Goal: Information Seeking & Learning: Find specific fact

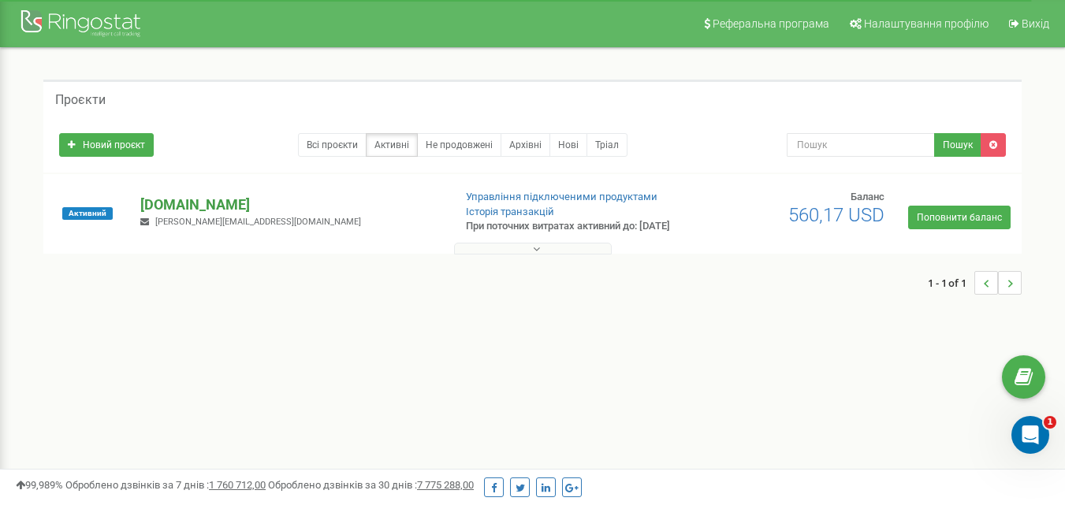
click at [168, 213] on p "[DOMAIN_NAME]" at bounding box center [289, 205] width 299 height 20
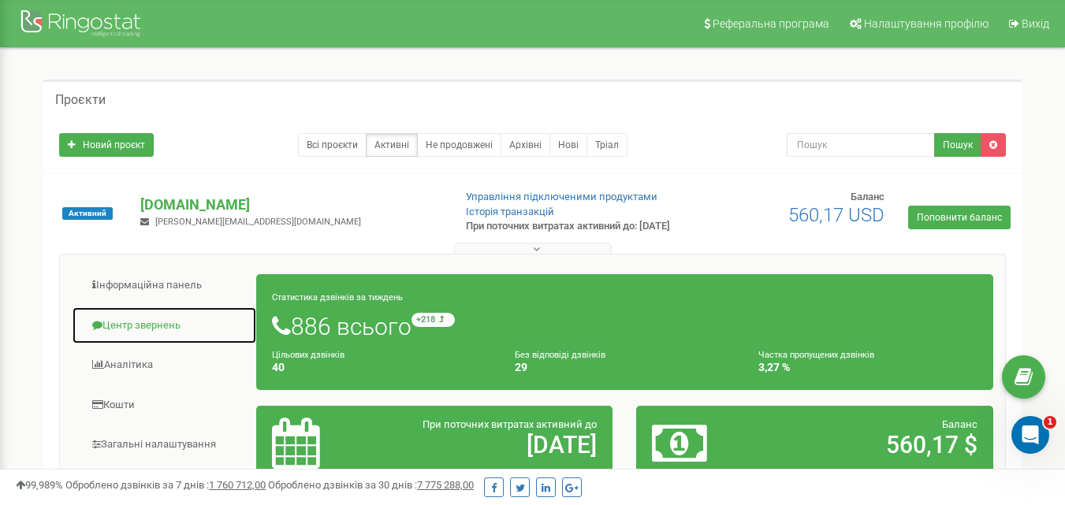
click at [118, 337] on link "Центр звернень" at bounding box center [164, 326] width 185 height 39
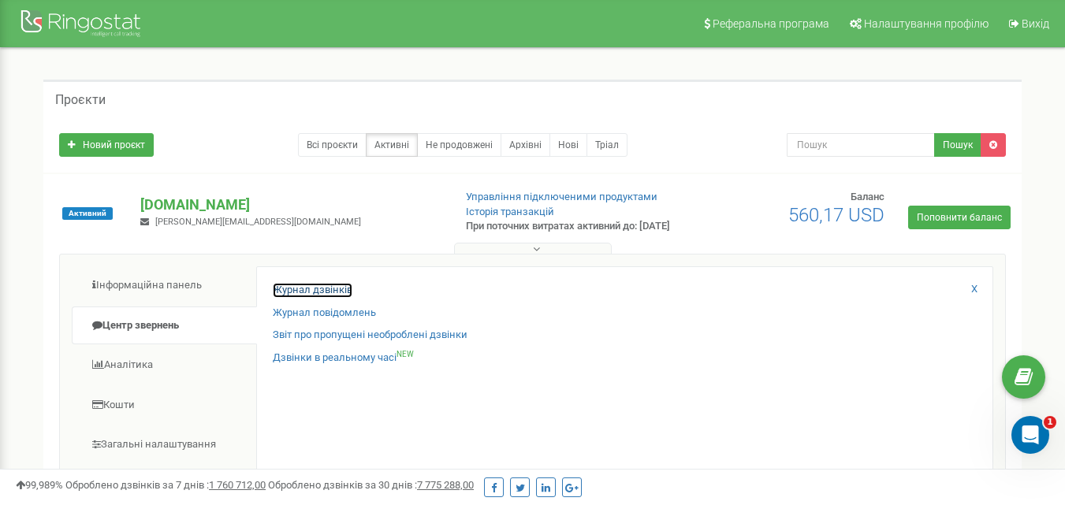
click at [301, 298] on link "Журнал дзвінків" at bounding box center [313, 290] width 80 height 15
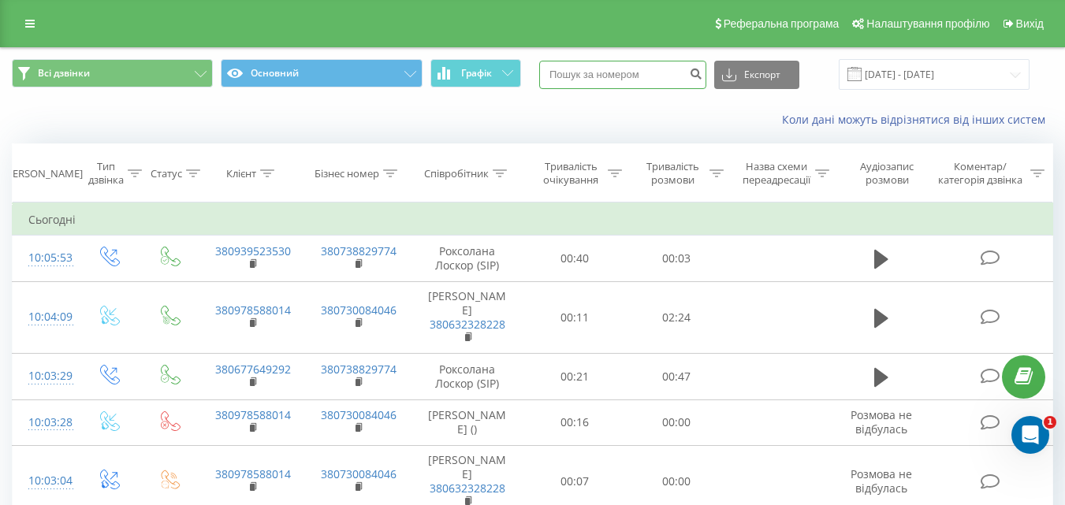
click at [575, 71] on input at bounding box center [622, 75] width 167 height 28
paste input "380939523530"
type input "380939523530"
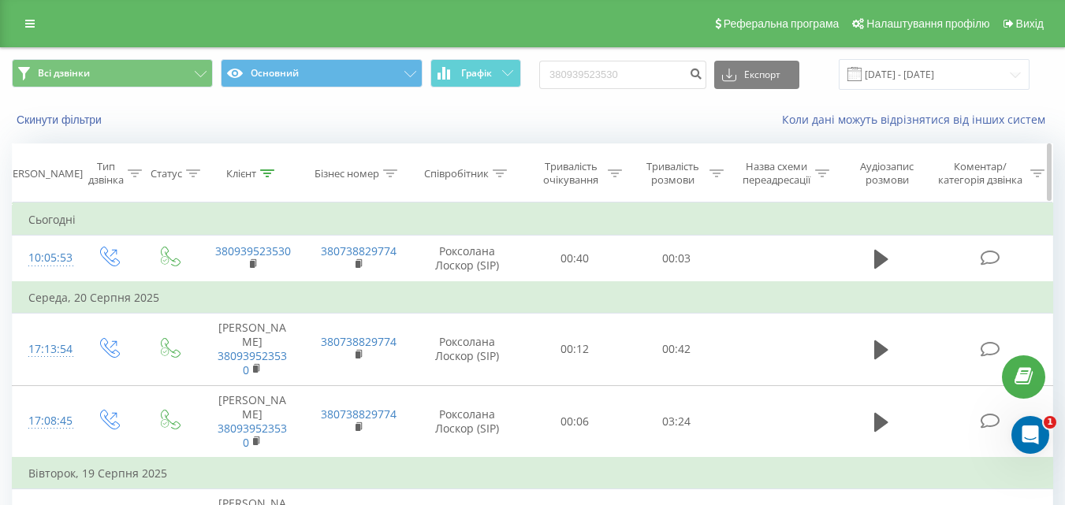
scroll to position [79, 0]
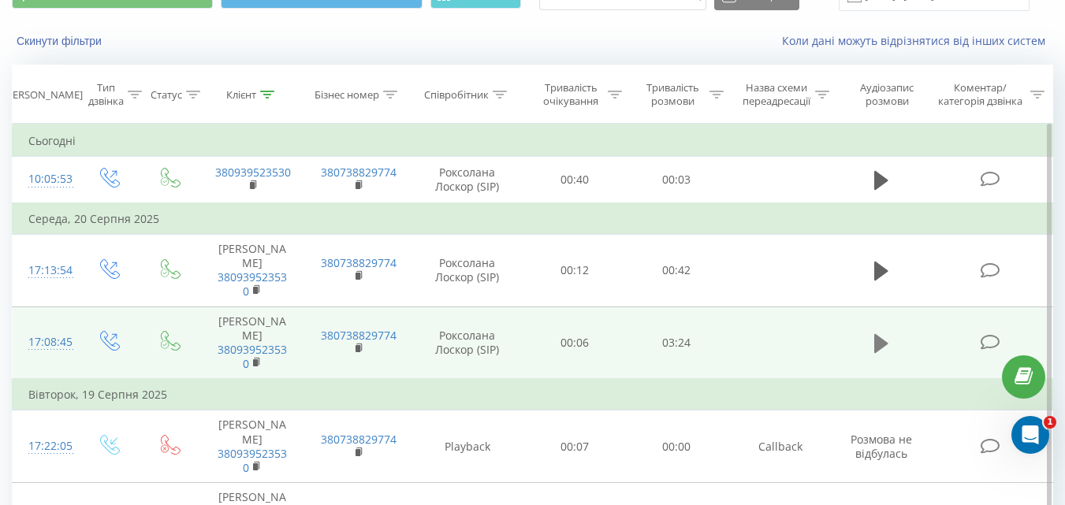
click at [877, 353] on icon at bounding box center [881, 343] width 14 height 19
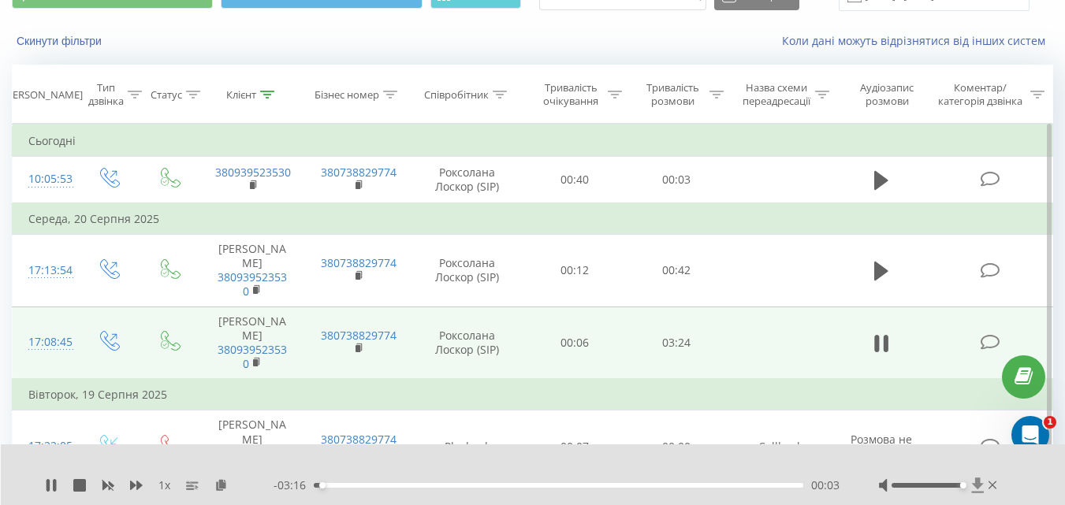
drag, startPoint x: 924, startPoint y: 485, endPoint x: 981, endPoint y: 492, distance: 57.2
click at [981, 492] on div at bounding box center [939, 486] width 121 height 16
click at [140, 485] on icon at bounding box center [136, 485] width 13 height 9
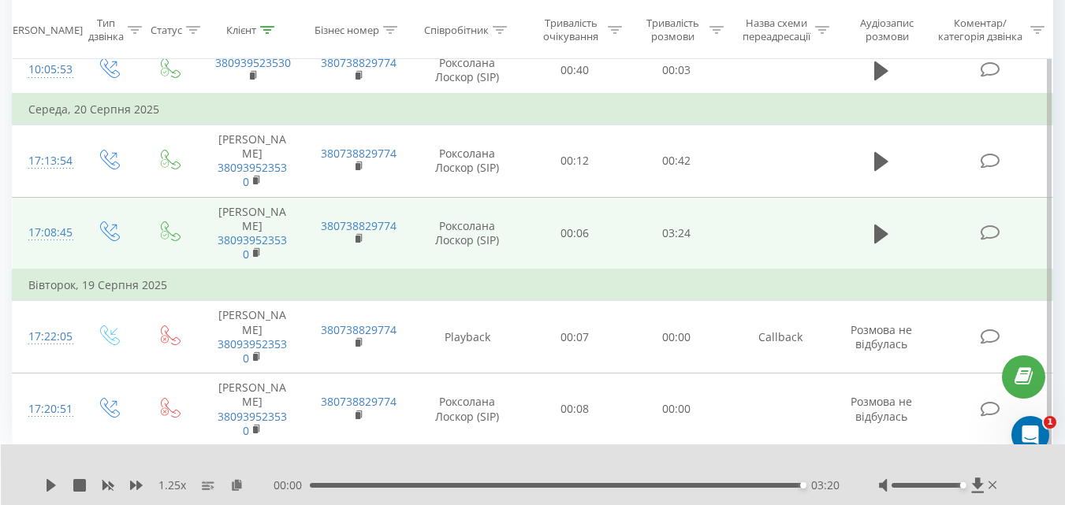
scroll to position [9, 0]
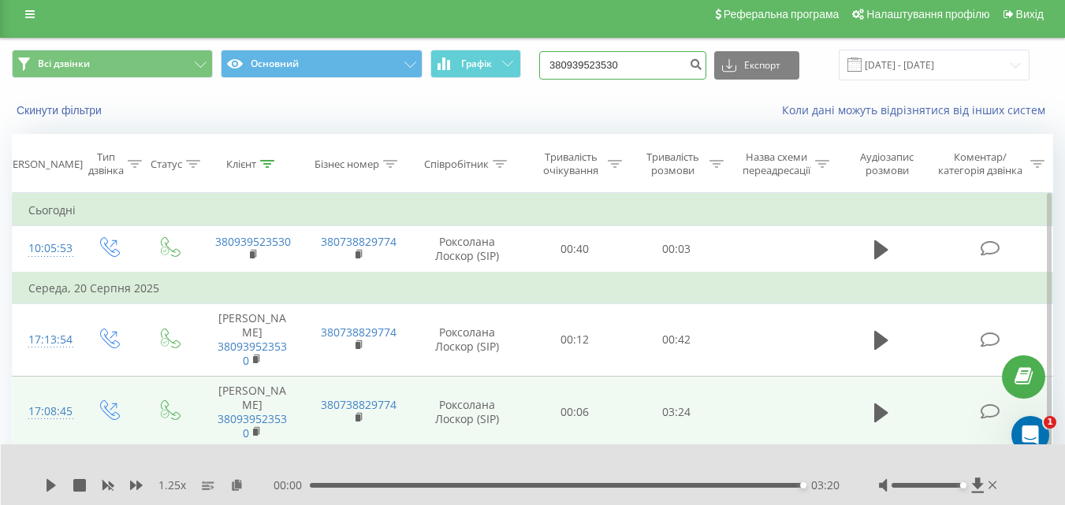
click at [598, 65] on input "380939523530" at bounding box center [622, 65] width 167 height 28
drag, startPoint x: 660, startPoint y: 66, endPoint x: 595, endPoint y: 106, distance: 76.1
click at [480, 61] on div "Всі дзвінки Основний Графік 380939523530 Експорт .csv .xls .xlsx 22.05.2025 - 2…" at bounding box center [532, 65] width 1041 height 31
paste input "58814594"
type input "380958814594"
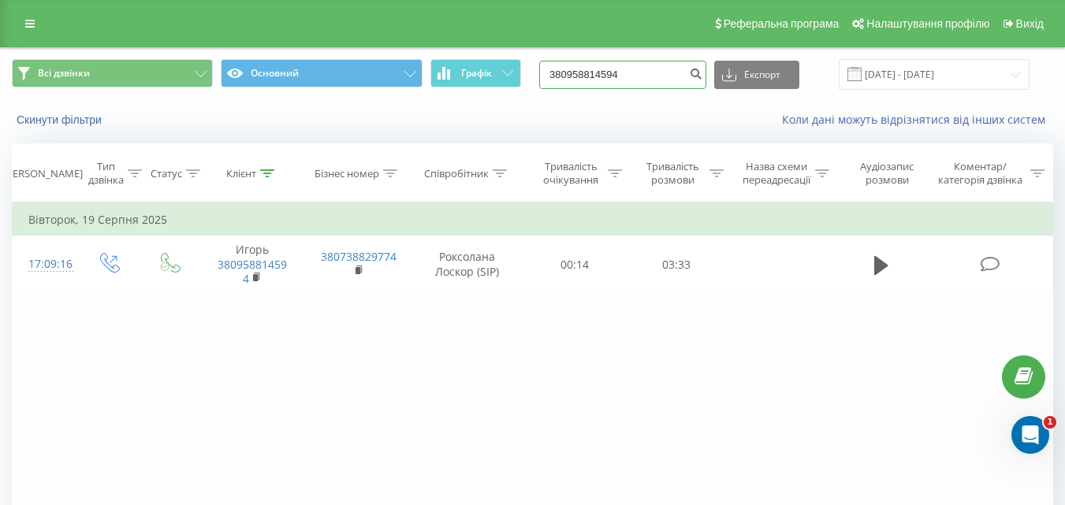
click at [649, 73] on input "380958814594" at bounding box center [622, 75] width 167 height 28
type input "3"
paste input "380638492942"
type input "380638492942"
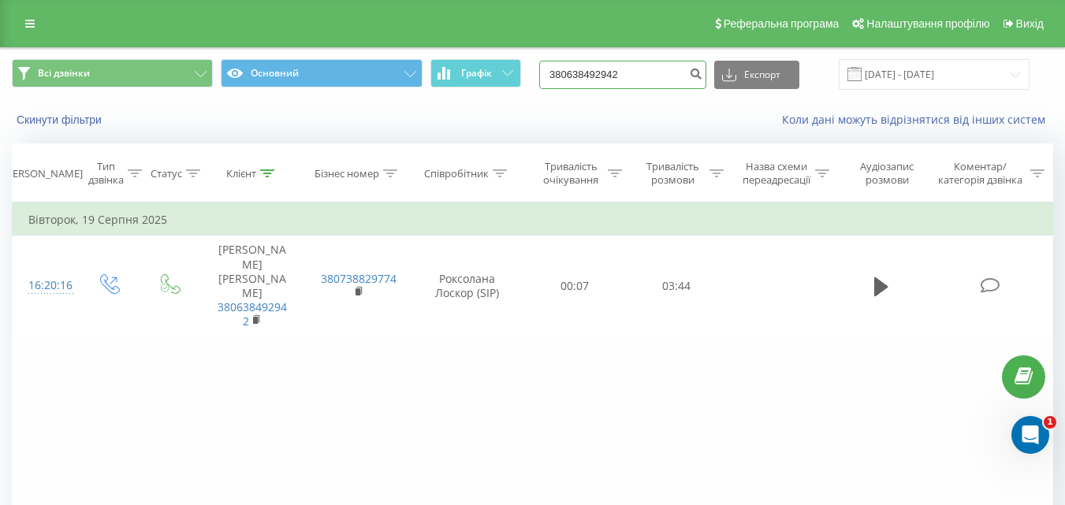
click at [645, 71] on input "380638492942" at bounding box center [622, 75] width 167 height 28
type input "3"
paste input "380974922673"
type input "380974922673"
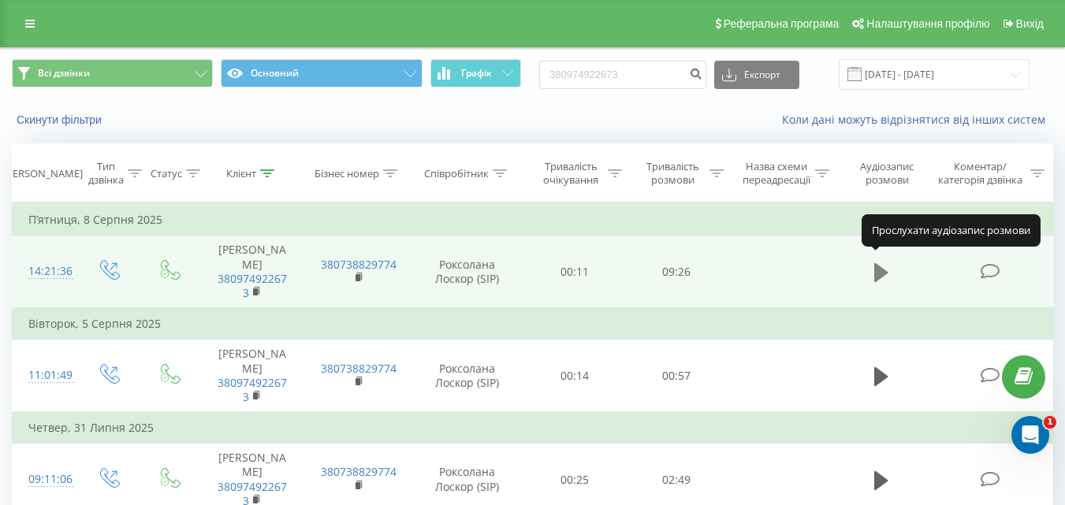
click at [881, 264] on icon at bounding box center [881, 272] width 14 height 19
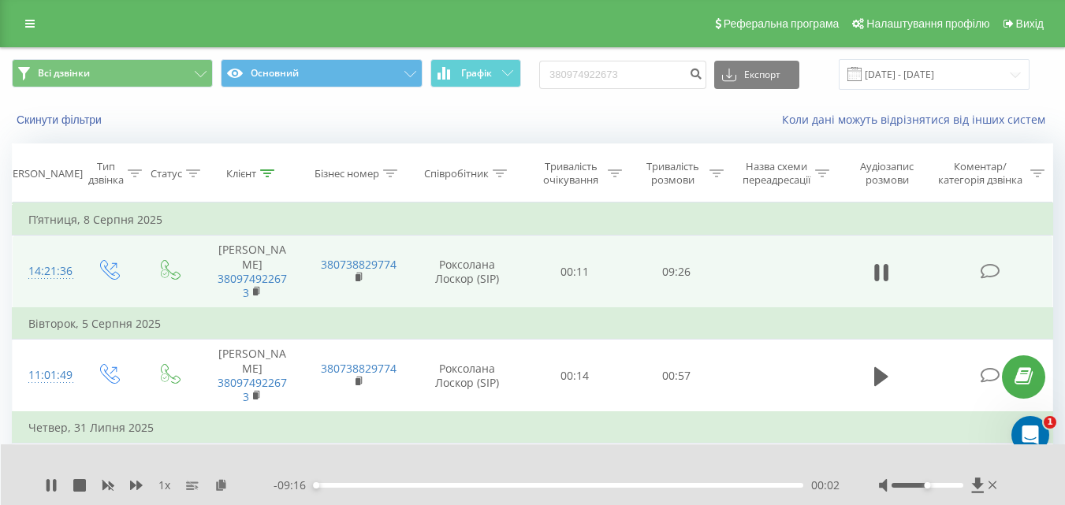
drag, startPoint x: 54, startPoint y: 484, endPoint x: 71, endPoint y: 481, distance: 16.7
click at [58, 482] on div "1 x" at bounding box center [159, 486] width 229 height 16
click at [56, 486] on icon at bounding box center [54, 485] width 3 height 13
click at [883, 263] on icon at bounding box center [881, 272] width 14 height 19
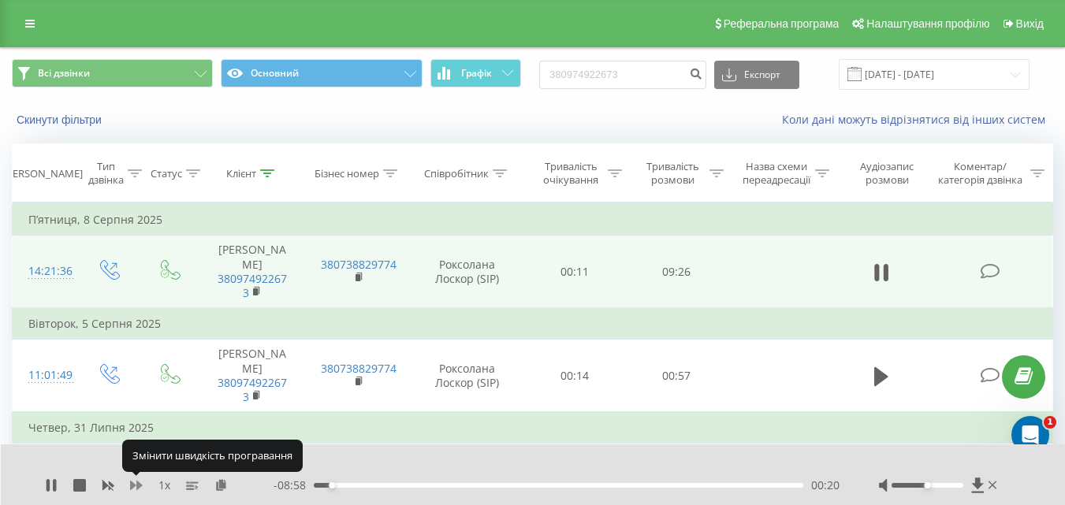
click at [134, 484] on icon at bounding box center [136, 485] width 13 height 9
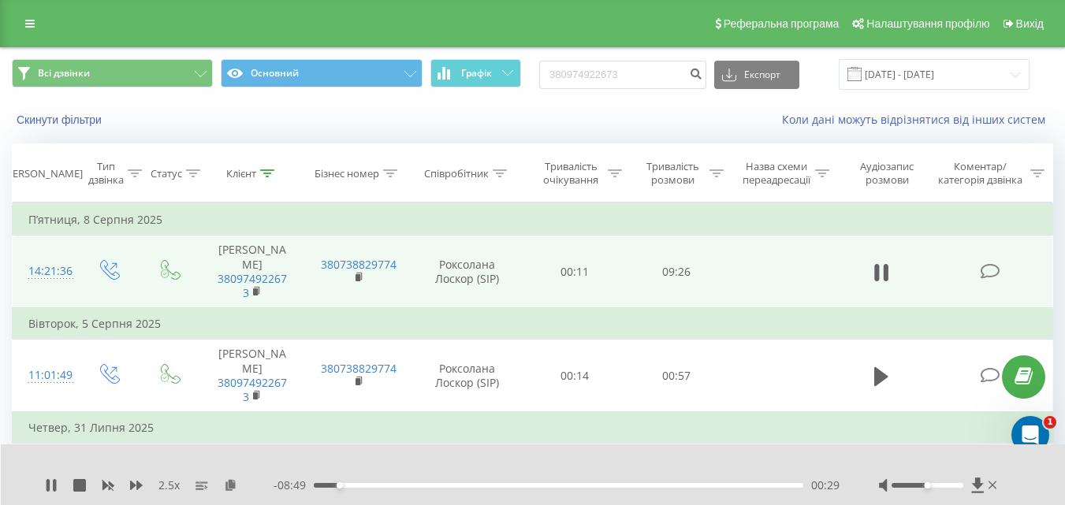
click at [609, 485] on div "00:29" at bounding box center [558, 485] width 489 height 5
click at [649, 486] on div "06:22" at bounding box center [558, 485] width 489 height 5
click at [712, 484] on div "00:00" at bounding box center [558, 485] width 489 height 5
click at [615, 482] on div "- 09:19 00:00 00:00" at bounding box center [556, 486] width 566 height 16
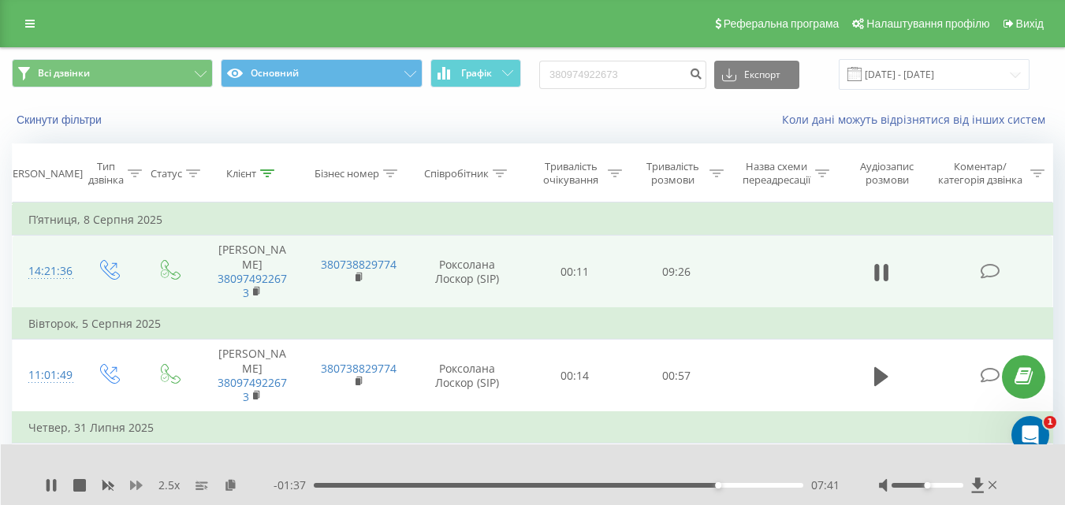
click at [133, 488] on icon at bounding box center [136, 485] width 13 height 9
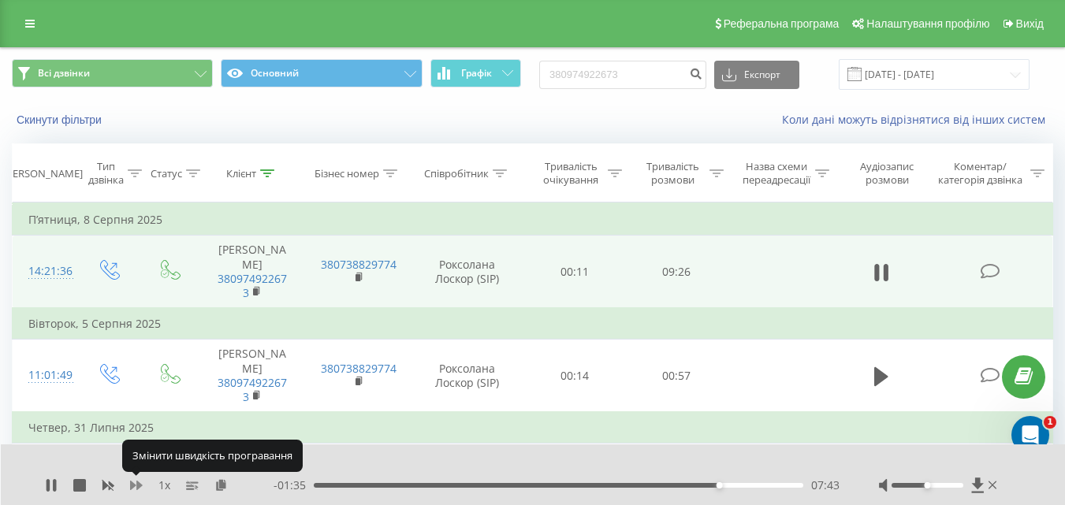
click at [133, 488] on icon at bounding box center [136, 485] width 13 height 9
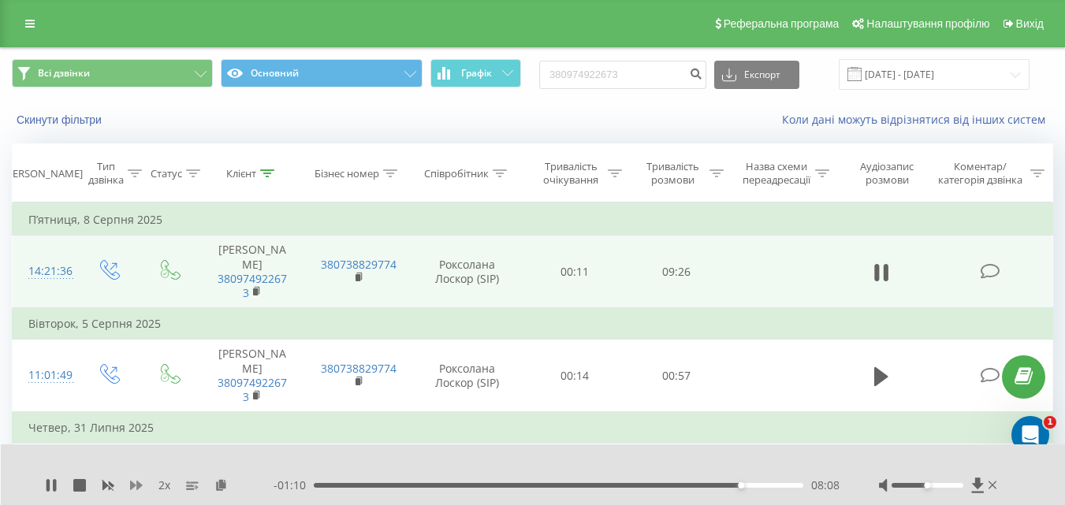
click at [139, 483] on icon at bounding box center [136, 485] width 13 height 9
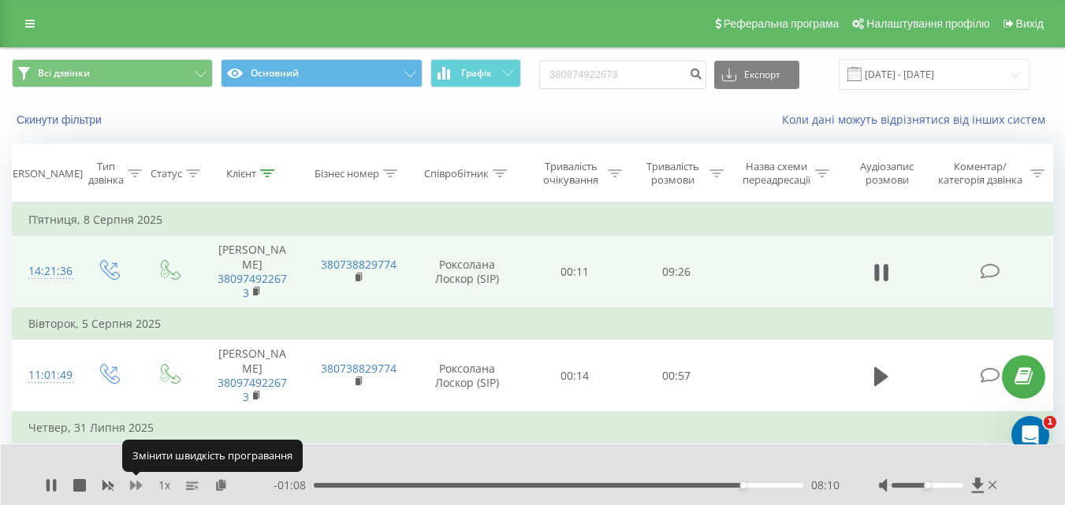
click at [139, 483] on icon at bounding box center [136, 485] width 13 height 9
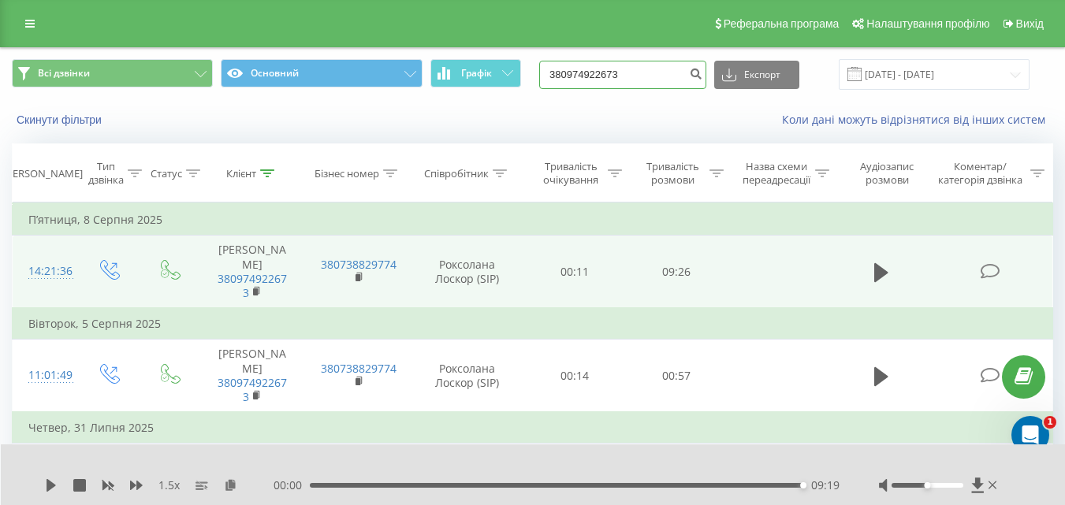
drag, startPoint x: 606, startPoint y: 71, endPoint x: 646, endPoint y: 67, distance: 40.4
click at [606, 72] on input "380974922673" at bounding box center [622, 75] width 167 height 28
drag, startPoint x: 500, startPoint y: 56, endPoint x: 414, endPoint y: 50, distance: 86.9
click at [415, 50] on div "Всі дзвінки Основний Графік 380974922673 Експорт .csv .xls .xlsx 22.05.2025 - 2…" at bounding box center [532, 74] width 1063 height 53
paste input "677354501"
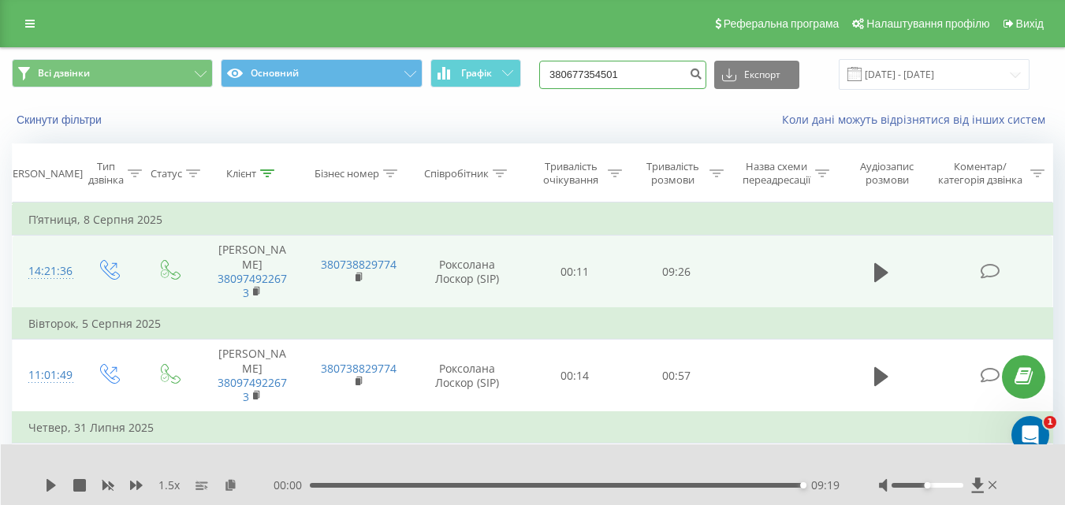
type input "380677354501"
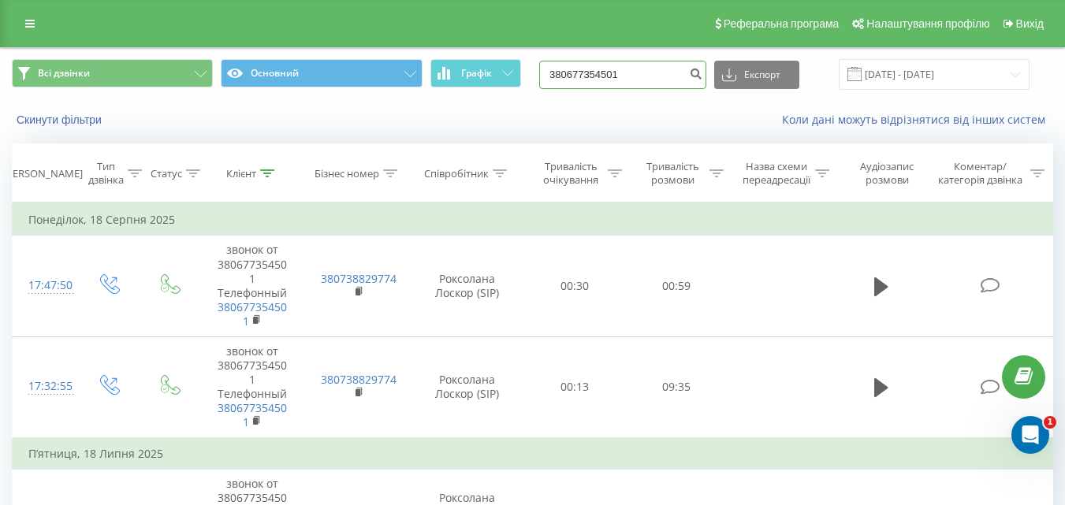
click at [649, 73] on input "380677354501" at bounding box center [622, 75] width 167 height 28
type input "3"
paste input "380989273540"
type input "380989273540"
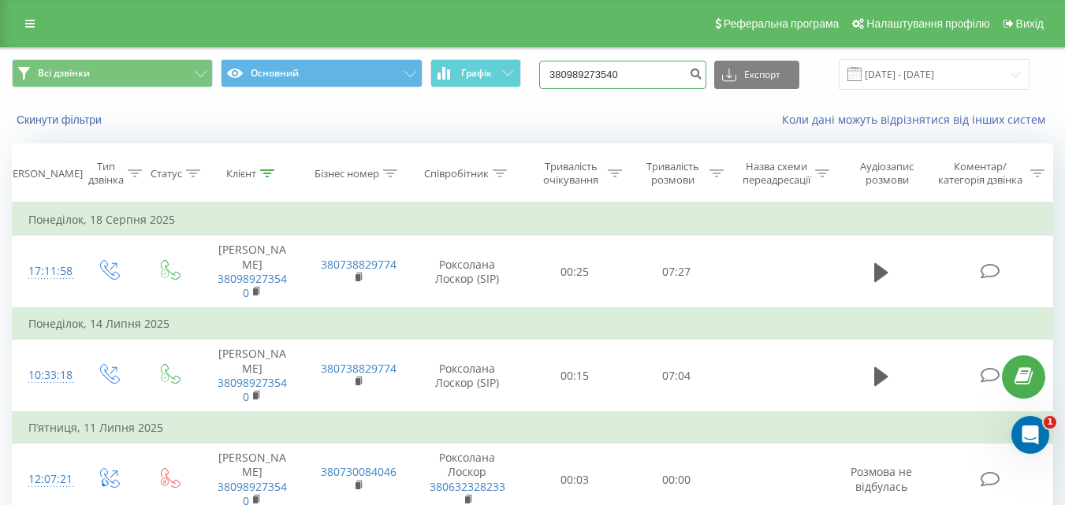
click at [659, 76] on input "380989273540" at bounding box center [622, 75] width 167 height 28
type input "3"
paste input "380979551192"
type input "380979551192"
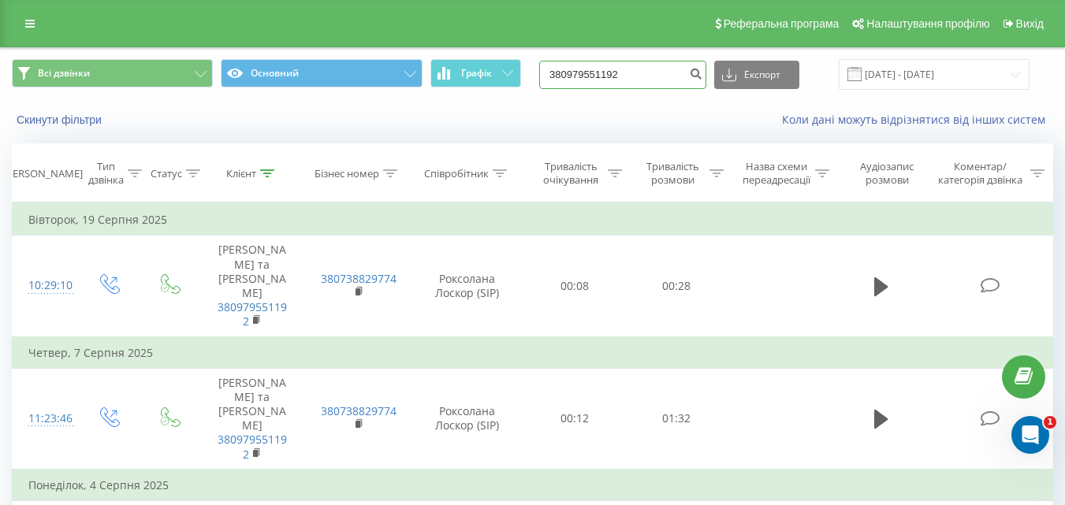
click at [645, 75] on input "380979551192" at bounding box center [622, 75] width 167 height 28
type input "3"
paste input "380997441864"
type input "380997441864"
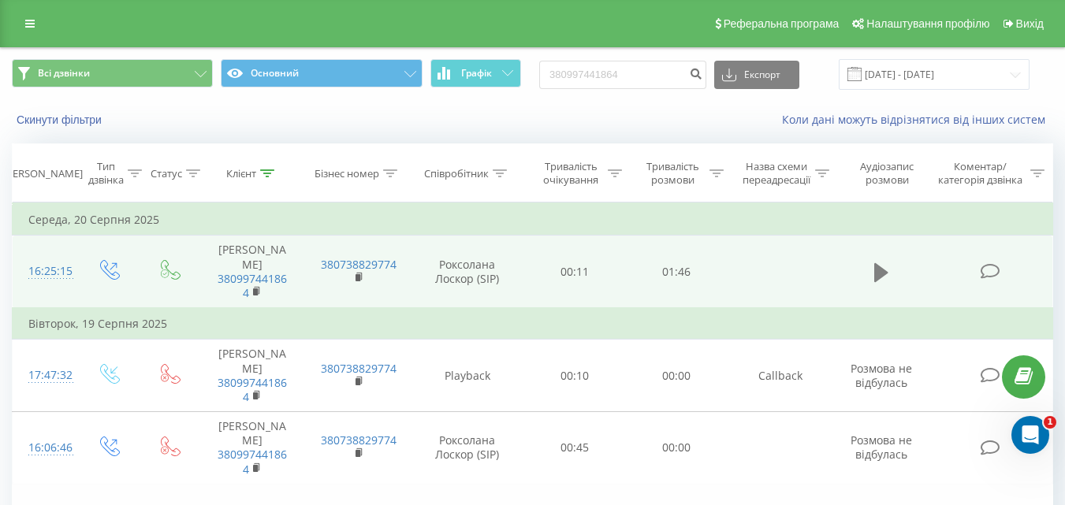
click at [881, 263] on icon at bounding box center [881, 272] width 14 height 19
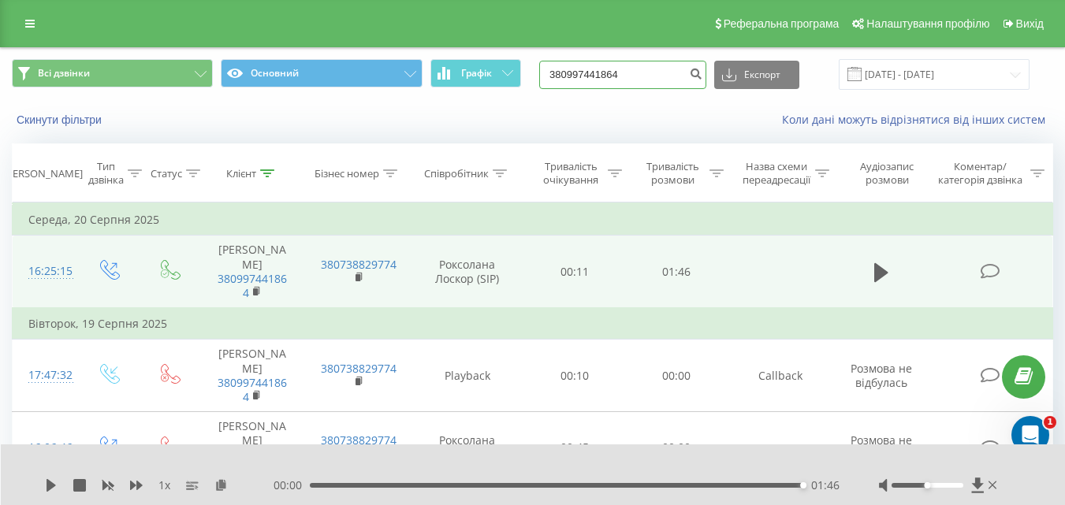
click at [645, 71] on input "380997441864" at bounding box center [622, 75] width 167 height 28
type input "3"
paste input "380993310005"
type input "380993310005"
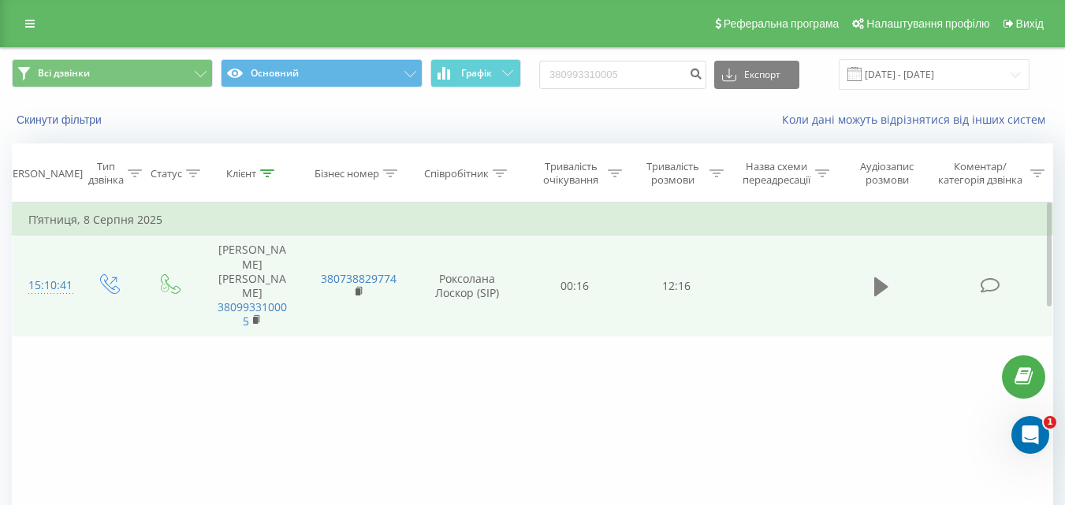
click at [876, 277] on icon at bounding box center [881, 286] width 14 height 19
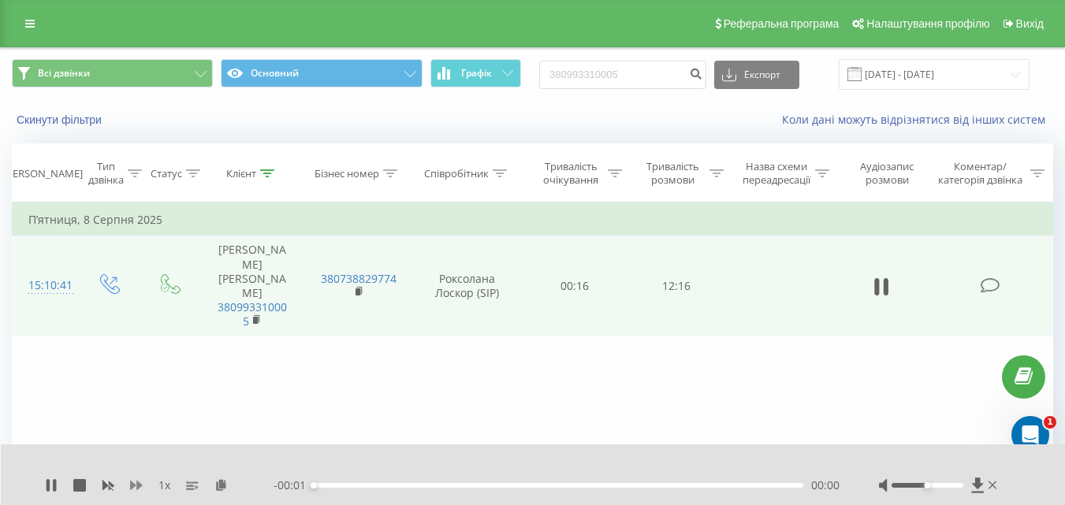
click at [136, 485] on icon at bounding box center [136, 485] width 13 height 13
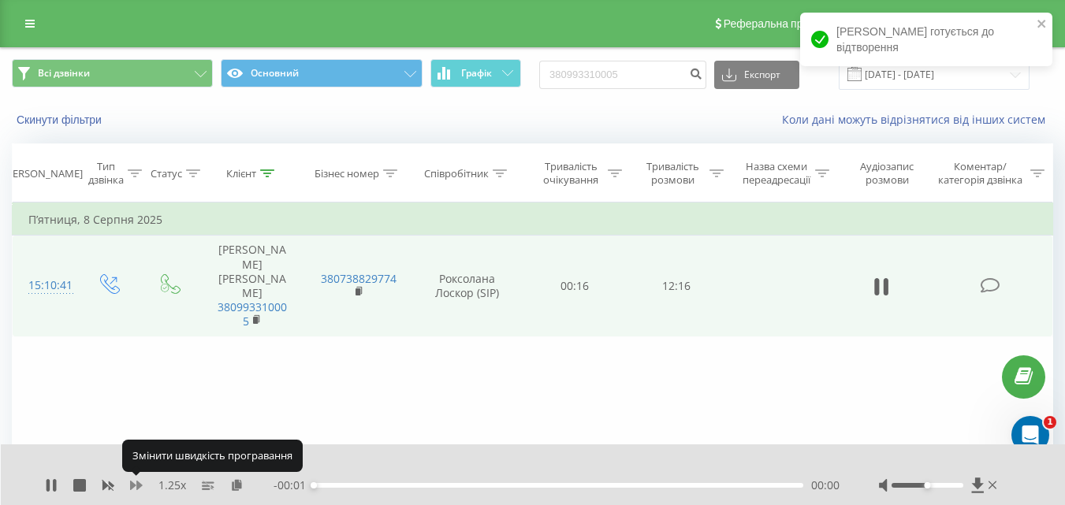
click at [136, 485] on icon at bounding box center [136, 485] width 13 height 13
click at [136, 484] on icon at bounding box center [136, 485] width 13 height 13
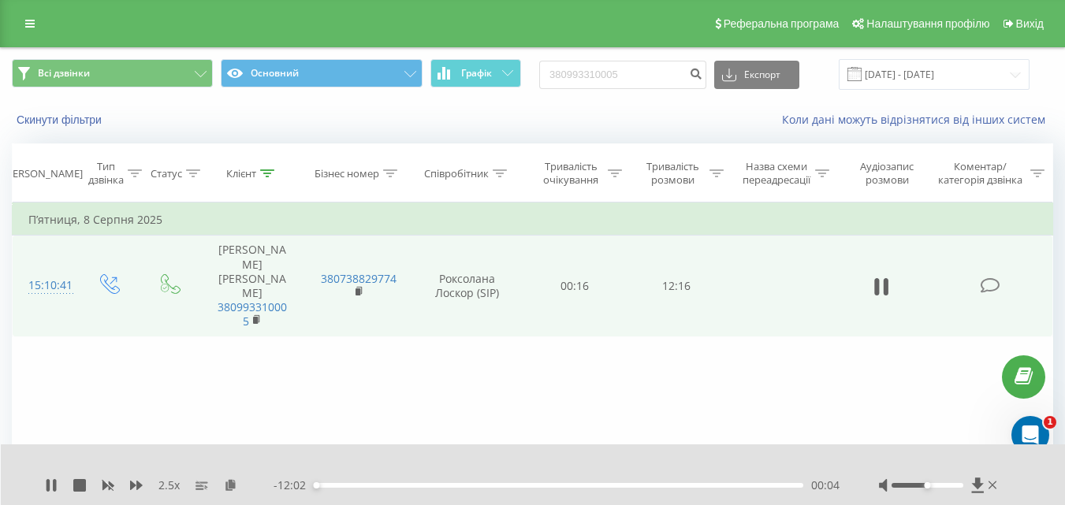
click at [669, 487] on div "00:04" at bounding box center [558, 485] width 489 height 5
click at [699, 482] on div "- 12:06 00:00 00:00" at bounding box center [556, 486] width 566 height 16
click at [704, 484] on div "00:00" at bounding box center [558, 485] width 489 height 5
click at [139, 484] on icon at bounding box center [136, 485] width 13 height 9
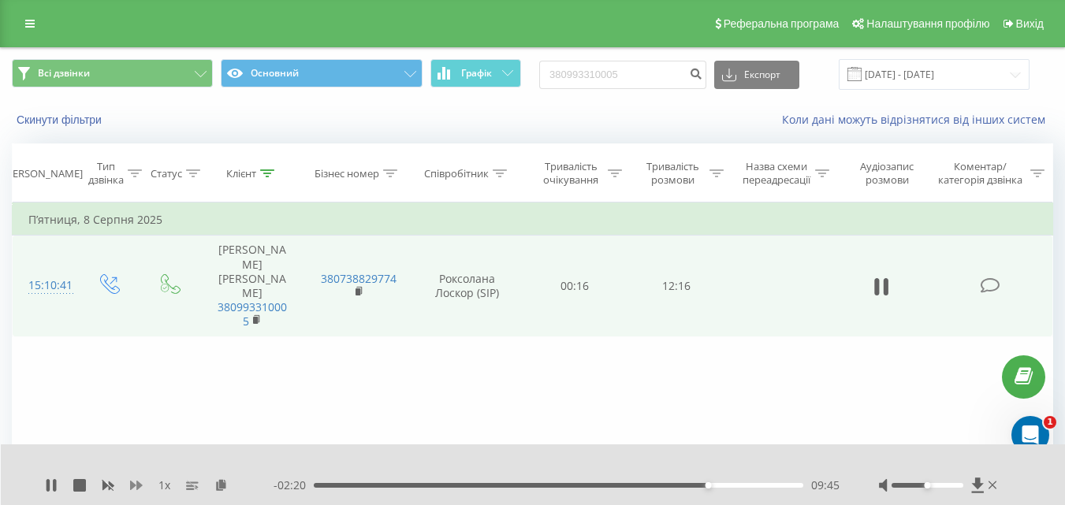
click at [139, 484] on icon at bounding box center [136, 485] width 13 height 9
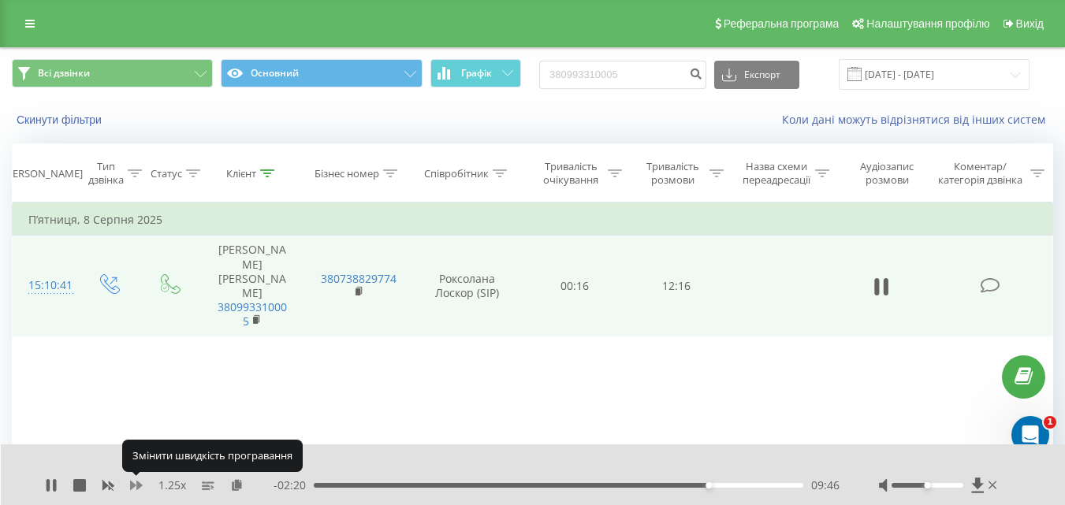
click at [139, 484] on icon at bounding box center [136, 485] width 13 height 9
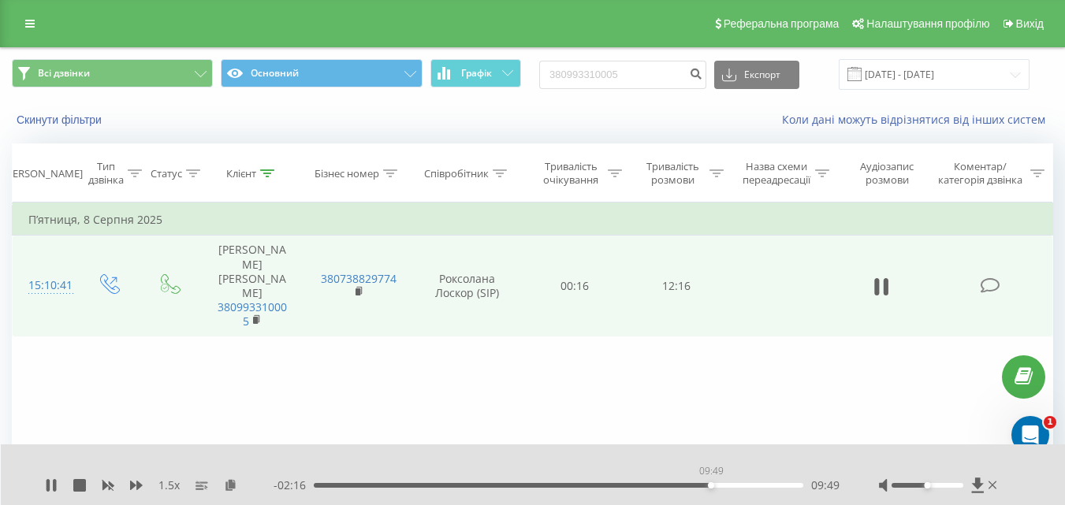
click at [711, 485] on div "09:49" at bounding box center [558, 485] width 489 height 5
click at [693, 485] on div "09:52" at bounding box center [558, 485] width 489 height 5
click at [719, 487] on div "09:53" at bounding box center [558, 485] width 489 height 5
click at [723, 486] on div "10:08" at bounding box center [558, 485] width 489 height 5
click at [728, 485] on div "10:15" at bounding box center [558, 485] width 489 height 5
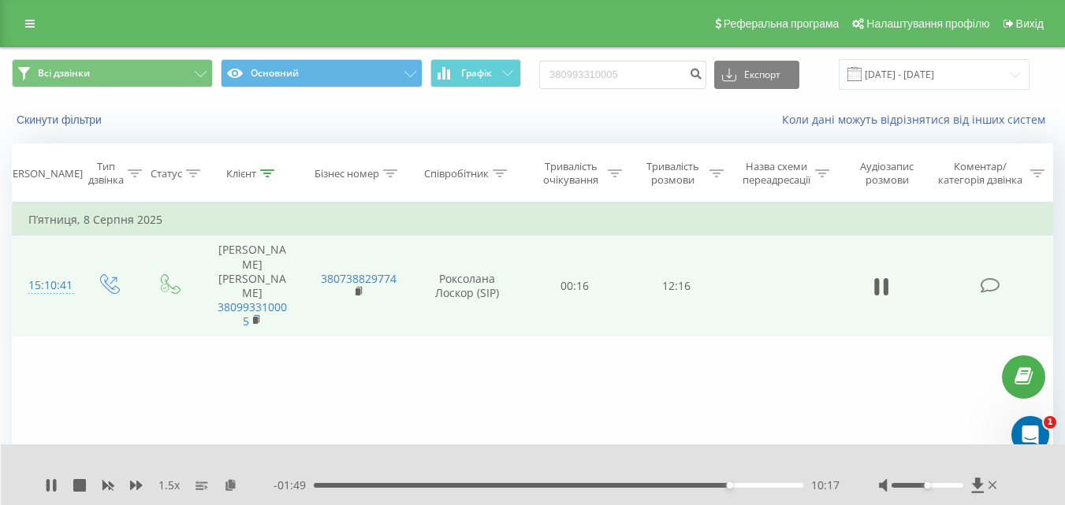
click at [733, 485] on div "10:17" at bounding box center [558, 485] width 489 height 5
click at [747, 485] on div "10:43" at bounding box center [558, 485] width 489 height 5
click at [750, 485] on div "10:44" at bounding box center [748, 485] width 6 height 6
click at [762, 486] on div "10:59" at bounding box center [558, 485] width 489 height 5
click at [784, 483] on div "11:38" at bounding box center [784, 485] width 6 height 6
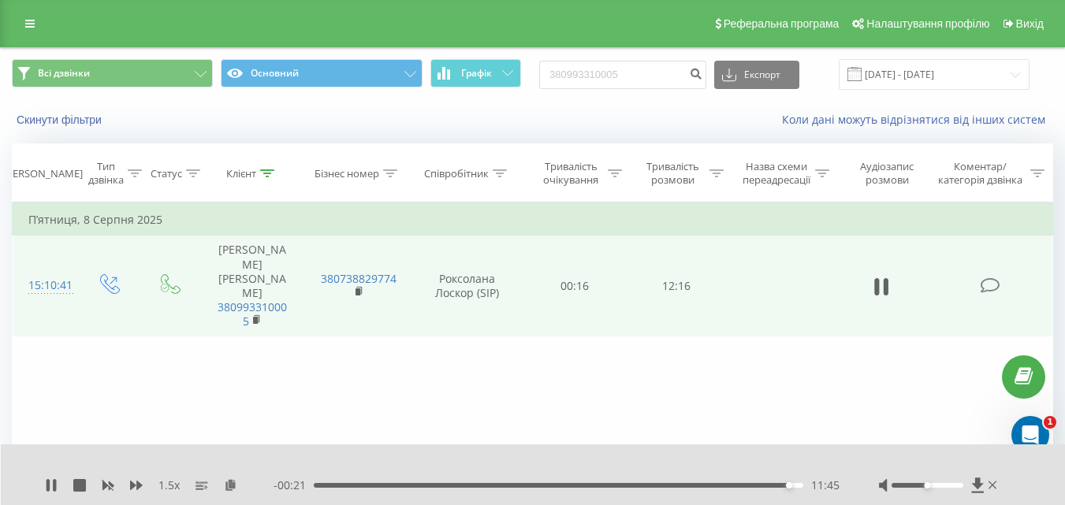
click at [49, 487] on icon at bounding box center [47, 485] width 3 height 13
click at [675, 78] on input "380993310005" at bounding box center [622, 75] width 167 height 28
type input "3"
paste input "380504012814"
type input "380504012814"
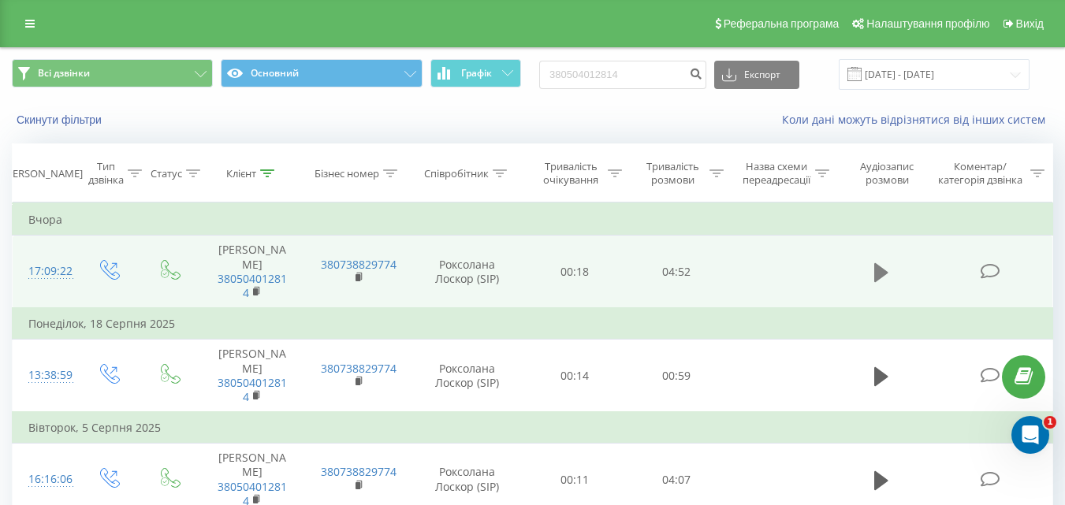
click at [885, 265] on icon at bounding box center [881, 272] width 14 height 19
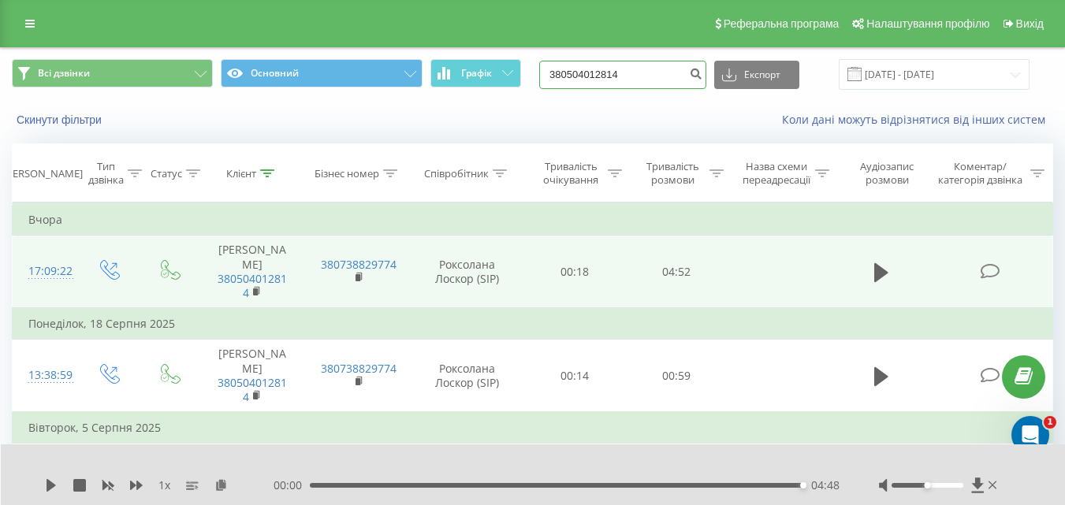
click at [654, 75] on input "380504012814" at bounding box center [622, 75] width 167 height 28
click at [29, 21] on icon at bounding box center [29, 23] width 9 height 11
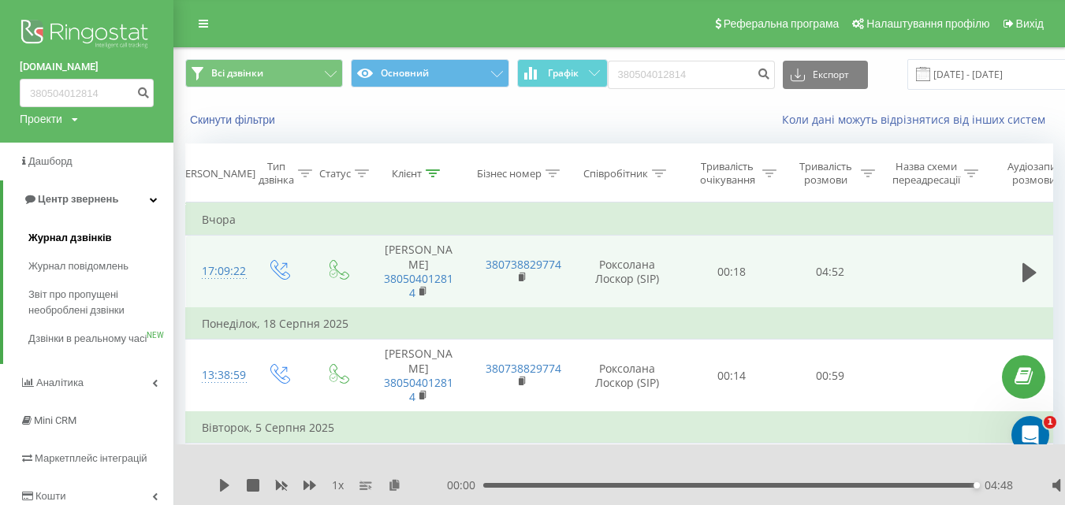
click at [78, 236] on span "Журнал дзвінків" at bounding box center [70, 238] width 84 height 16
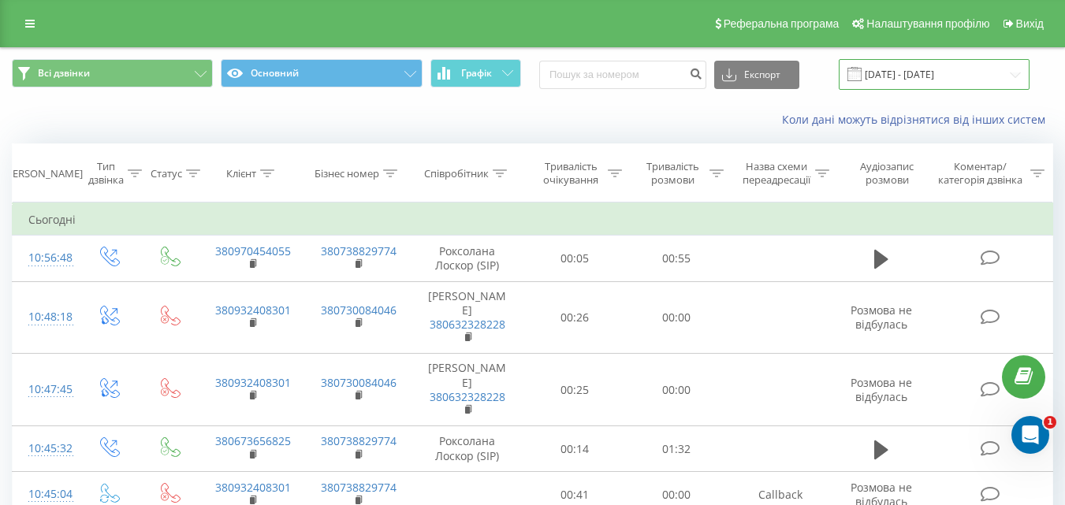
click at [937, 69] on input "22.07.2025 - 22.08.2025" at bounding box center [933, 74] width 191 height 31
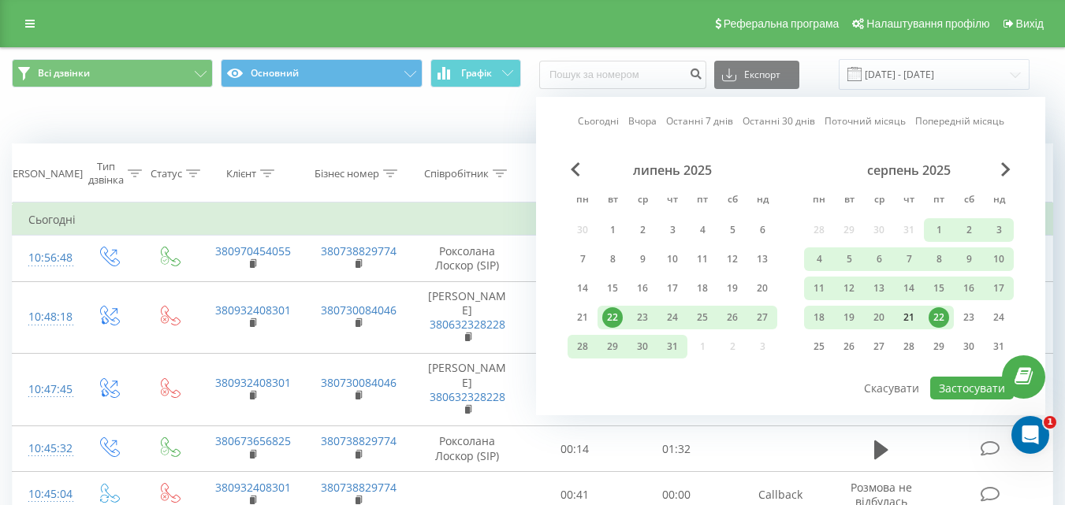
click at [908, 315] on div "21" at bounding box center [908, 317] width 20 height 20
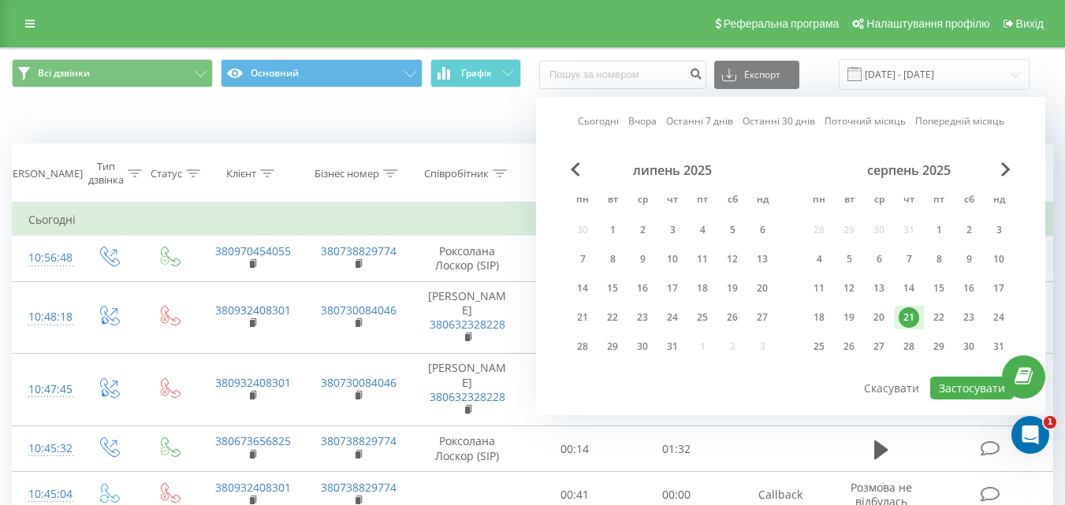
click at [908, 315] on div "21" at bounding box center [908, 317] width 20 height 20
drag, startPoint x: 961, startPoint y: 389, endPoint x: 1004, endPoint y: 253, distance: 143.1
click at [961, 390] on button "Застосувати" at bounding box center [972, 388] width 84 height 23
type input "21.08.2025 - 21.08.2025"
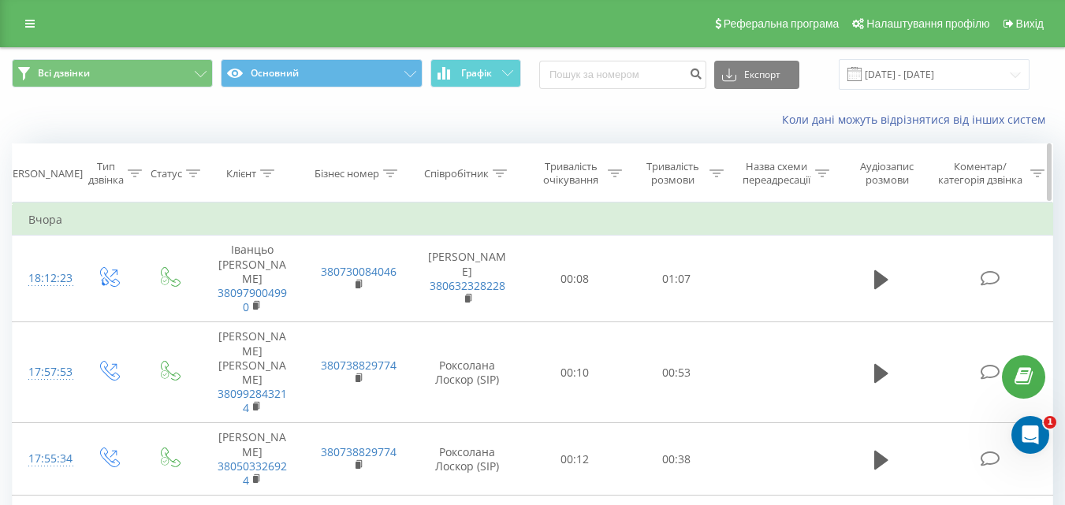
click at [443, 171] on div "Співробітник" at bounding box center [456, 173] width 65 height 13
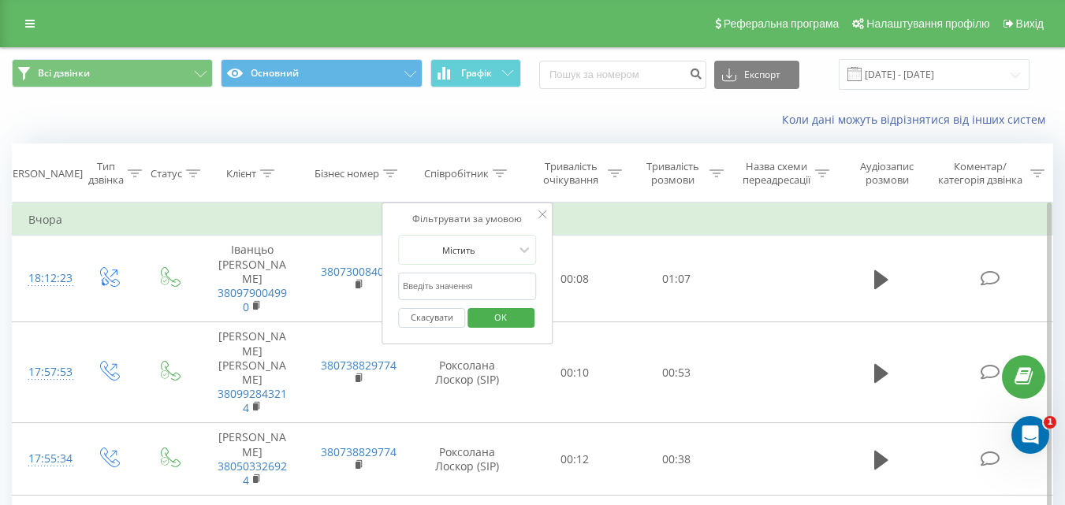
click at [482, 285] on input "text" at bounding box center [467, 287] width 139 height 28
type input "Роксолана"
drag, startPoint x: 510, startPoint y: 317, endPoint x: 697, endPoint y: 310, distance: 187.7
click at [510, 316] on span "OK" at bounding box center [500, 317] width 44 height 24
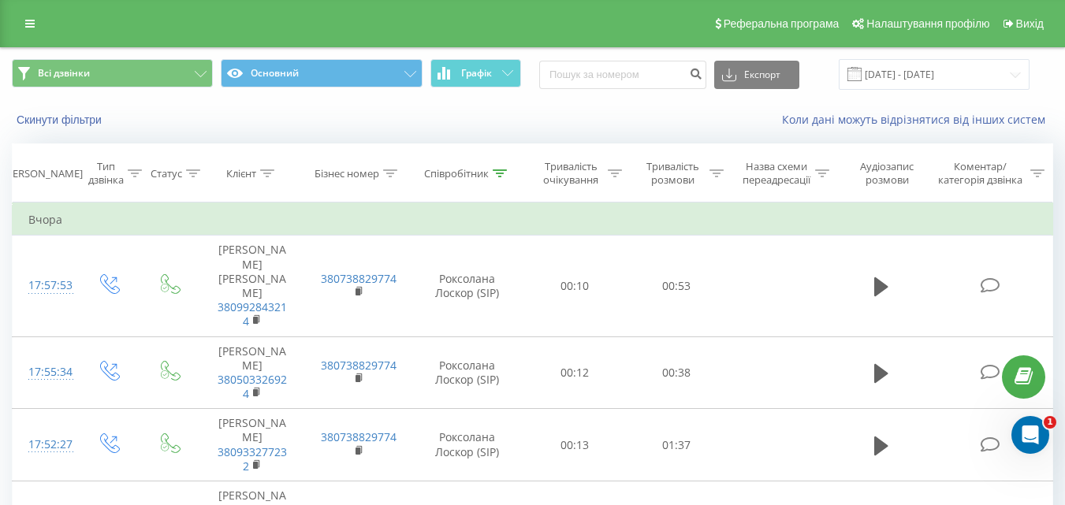
scroll to position [1583, 0]
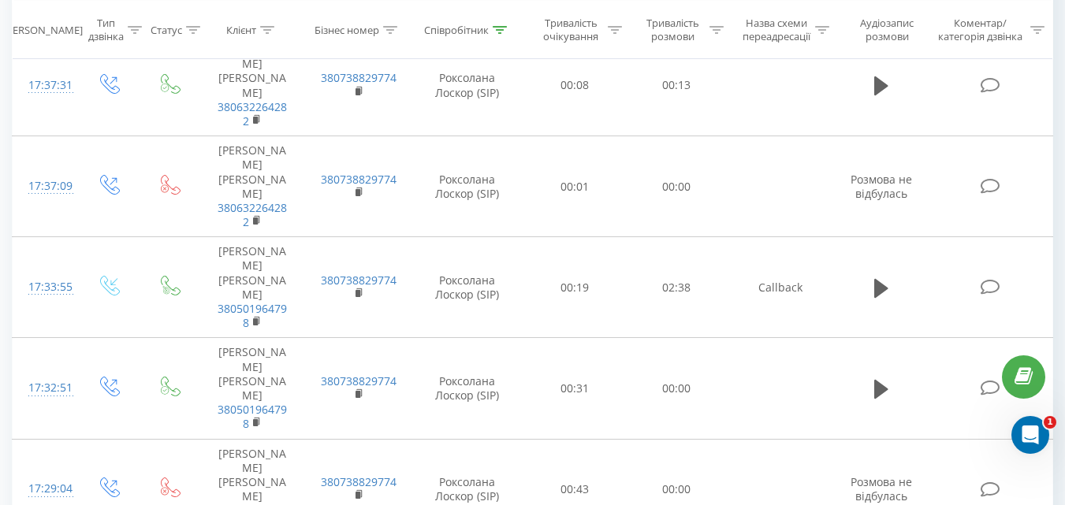
scroll to position [463, 0]
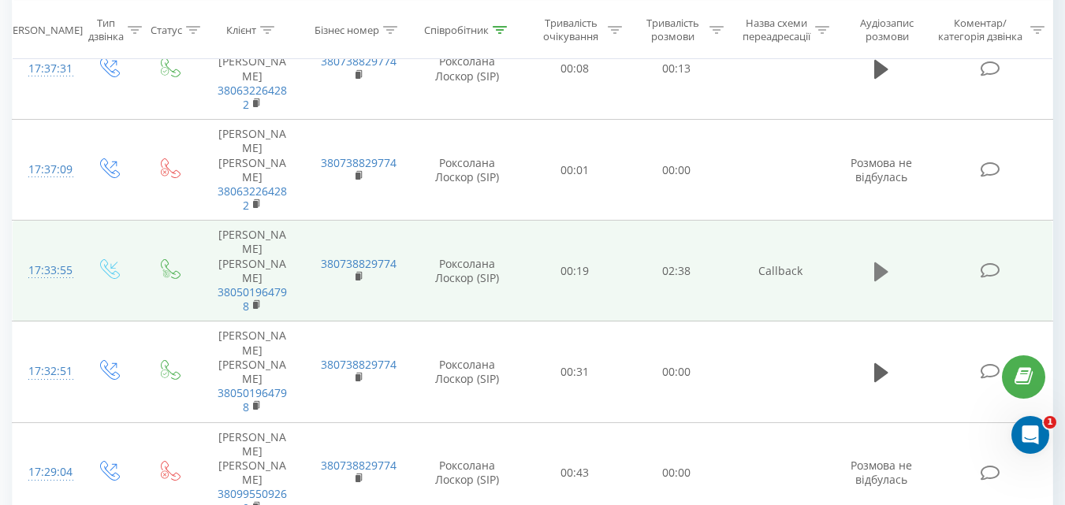
click at [875, 273] on icon at bounding box center [881, 271] width 14 height 19
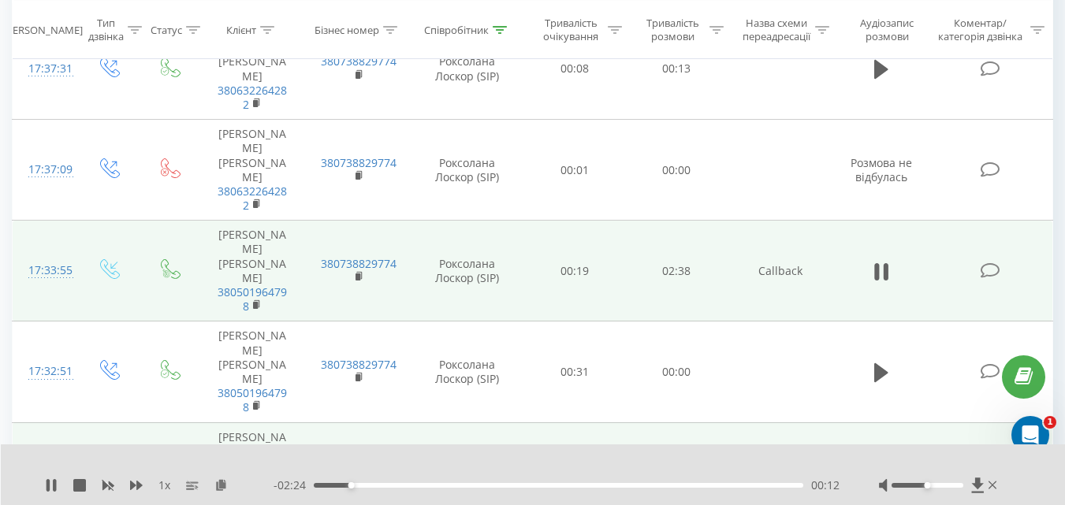
drag, startPoint x: 50, startPoint y: 483, endPoint x: 122, endPoint y: 428, distance: 90.5
click at [52, 481] on icon at bounding box center [51, 485] width 13 height 13
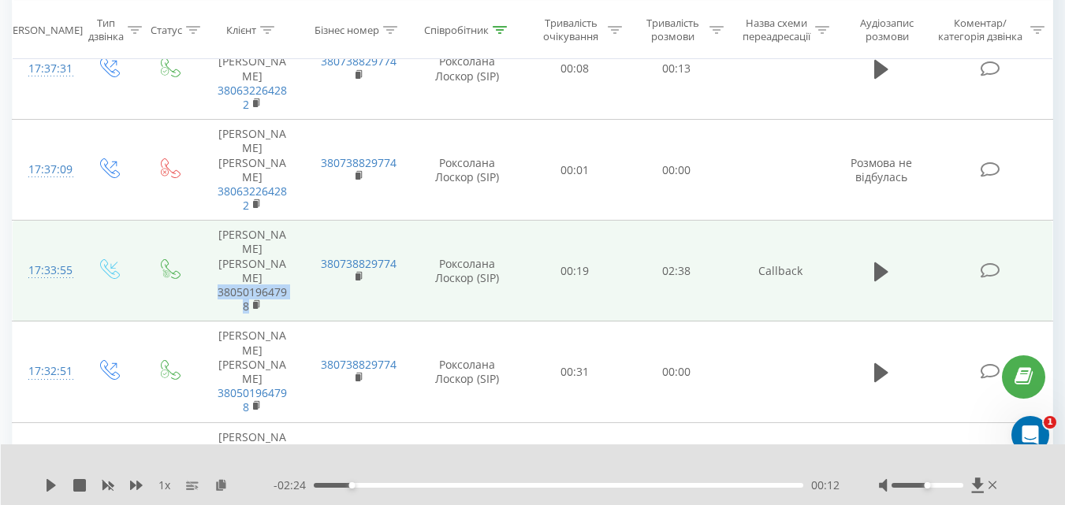
drag, startPoint x: 268, startPoint y: 310, endPoint x: 218, endPoint y: 294, distance: 53.1
click at [218, 294] on span "380501964798" at bounding box center [252, 299] width 74 height 28
copy link "380501964798"
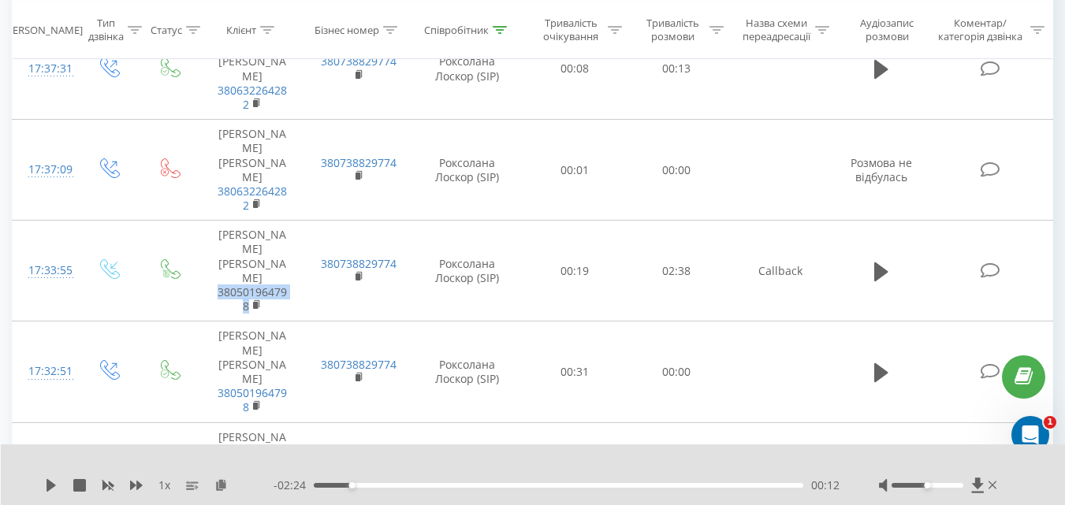
drag, startPoint x: 50, startPoint y: 488, endPoint x: 66, endPoint y: 485, distance: 16.1
click at [50, 489] on icon at bounding box center [50, 485] width 9 height 13
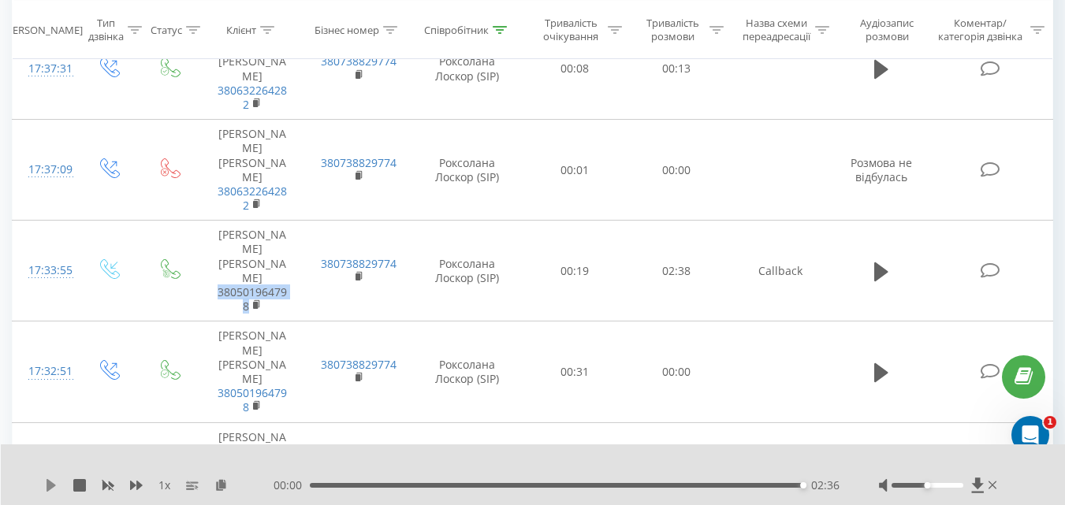
click at [53, 483] on icon at bounding box center [50, 485] width 9 height 13
click at [886, 282] on icon at bounding box center [881, 272] width 14 height 22
click at [52, 485] on icon at bounding box center [50, 485] width 9 height 13
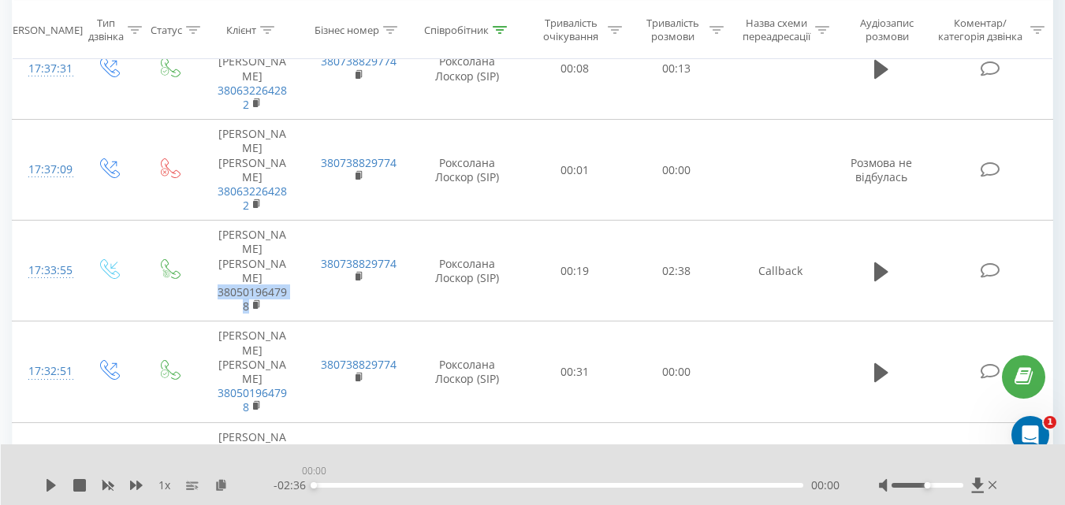
drag, startPoint x: 800, startPoint y: 487, endPoint x: 286, endPoint y: 493, distance: 513.8
click at [288, 493] on div "1 x - 02:36 00:00 00:00" at bounding box center [533, 474] width 1065 height 61
click at [49, 484] on icon at bounding box center [50, 485] width 9 height 13
click at [136, 485] on icon at bounding box center [136, 485] width 13 height 9
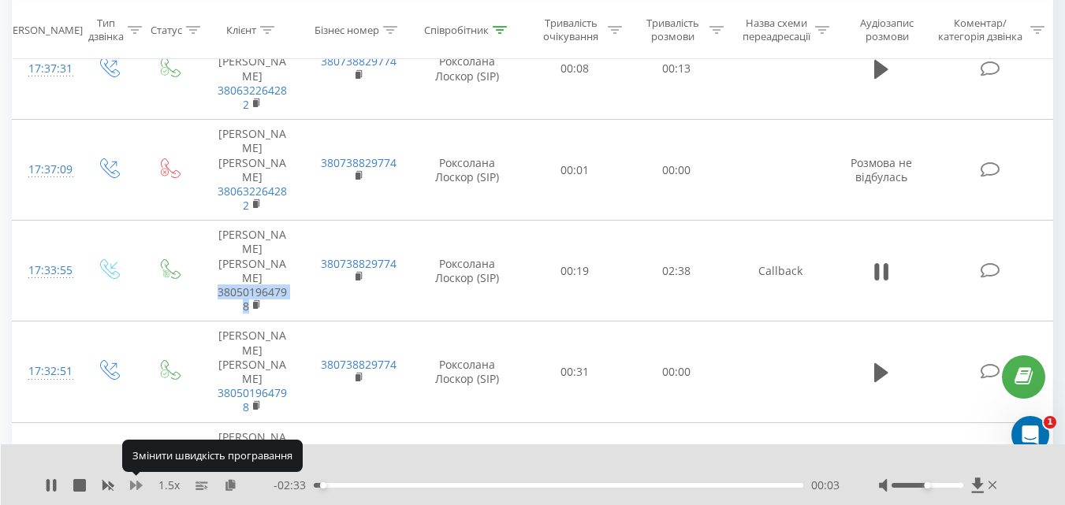
click at [136, 485] on icon at bounding box center [136, 485] width 13 height 9
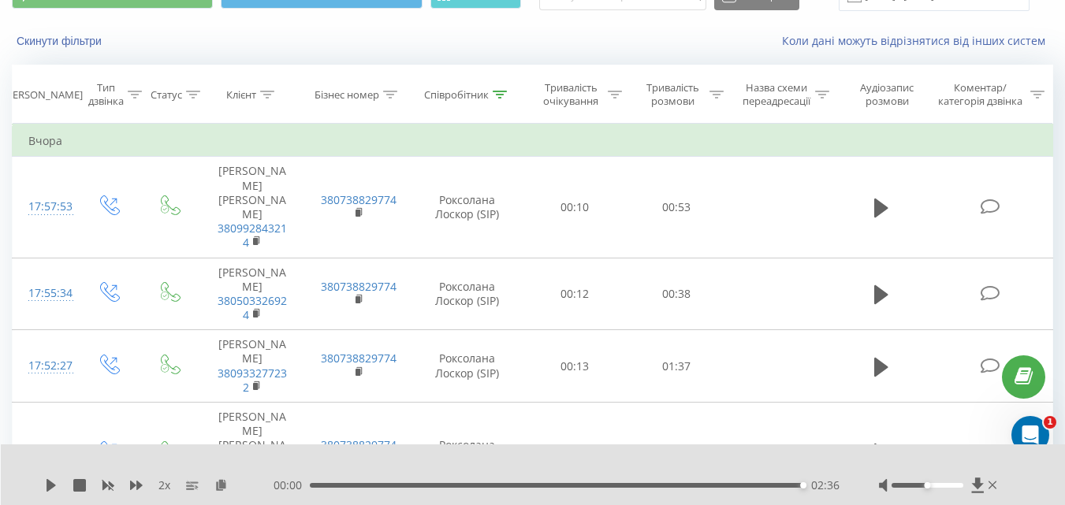
scroll to position [0, 0]
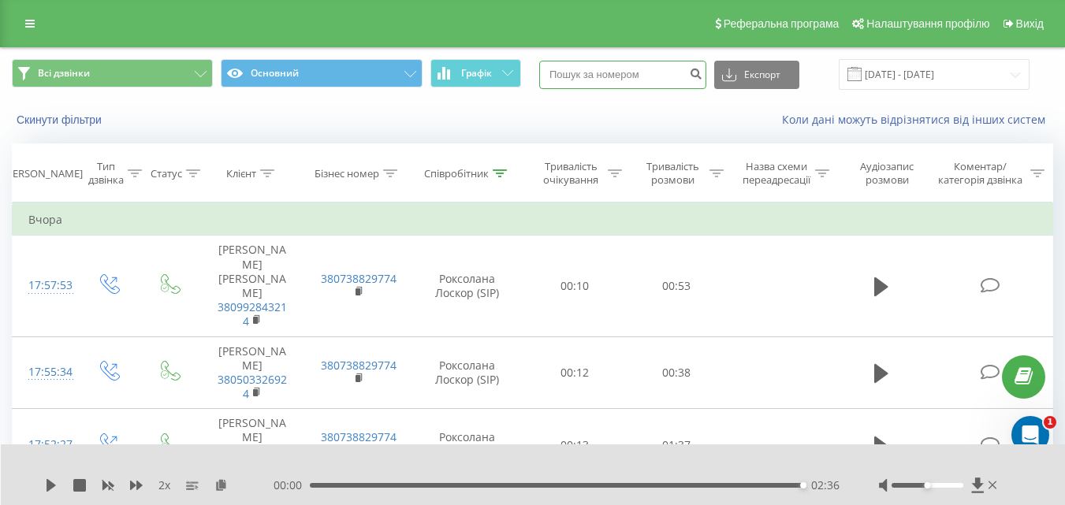
click at [644, 75] on input at bounding box center [622, 75] width 167 height 28
paste input "38096 537 77 19"
type input "38096 537 77 19"
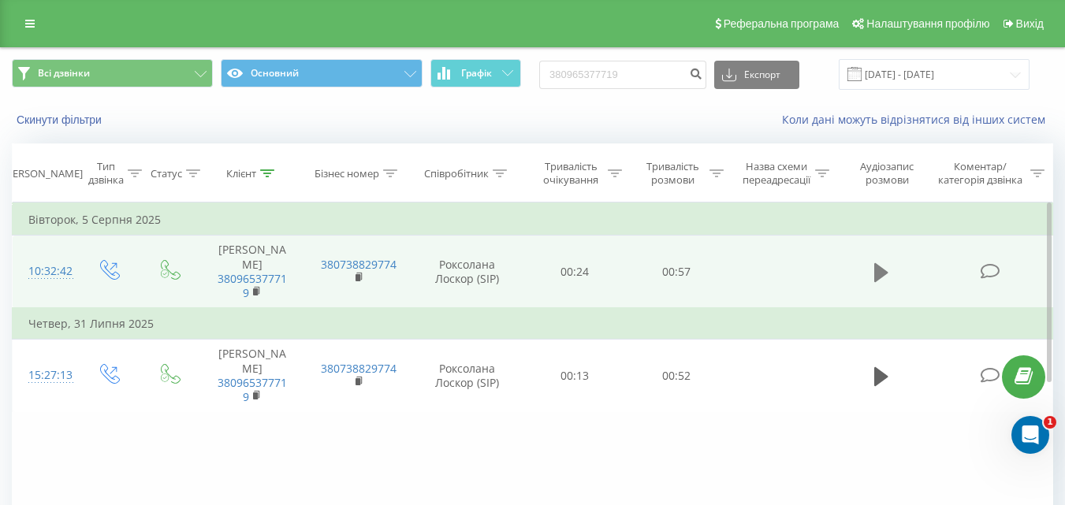
click at [883, 265] on icon at bounding box center [881, 272] width 14 height 19
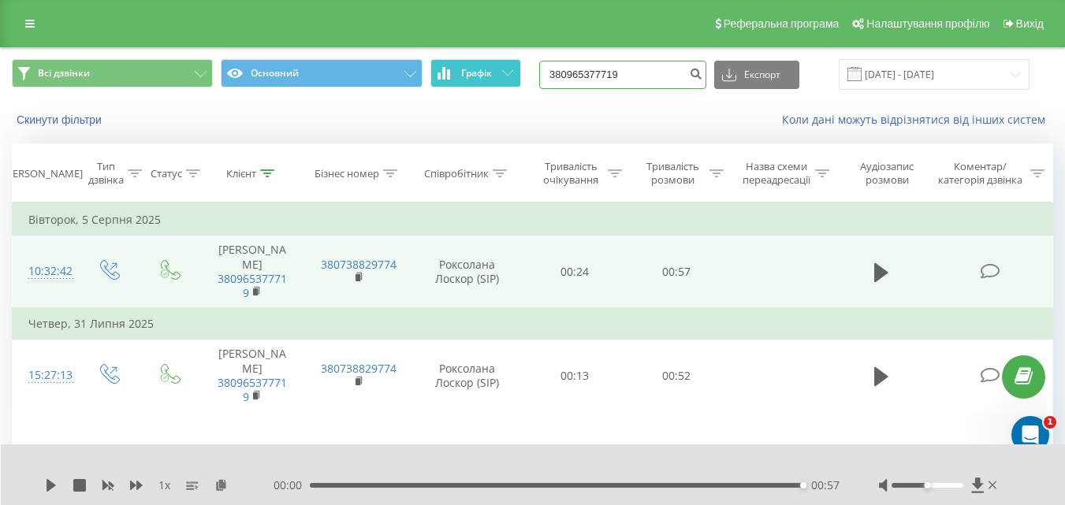
drag, startPoint x: 650, startPoint y: 78, endPoint x: 506, endPoint y: 77, distance: 144.2
click at [506, 77] on div "Всі дзвінки Основний Графік 380965377719 Експорт .csv .xls .xlsx [DATE] - [DATE]" at bounding box center [532, 74] width 1041 height 31
paste input "67 37465"
type input "38067 374659"
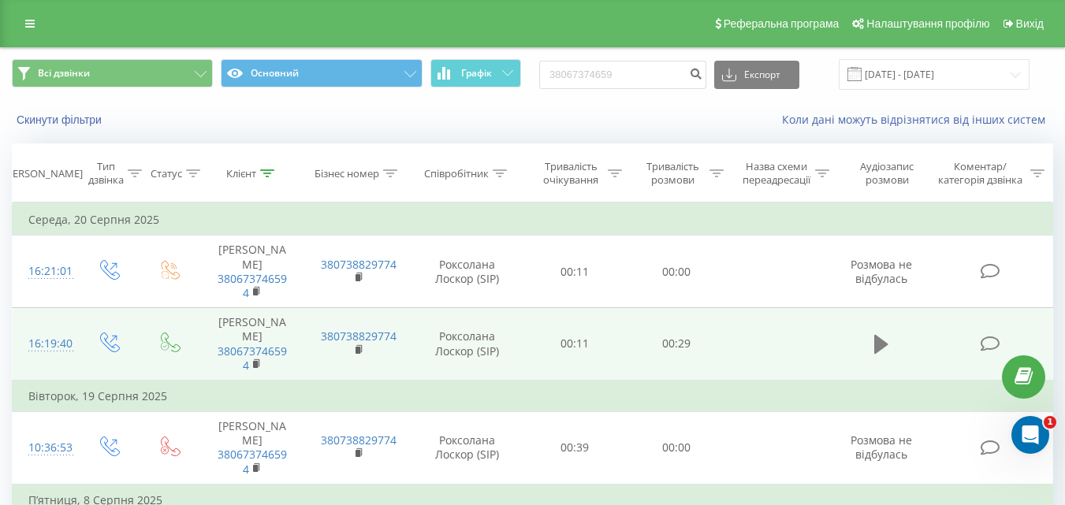
click at [882, 344] on icon at bounding box center [881, 344] width 14 height 19
